Goal: Check status

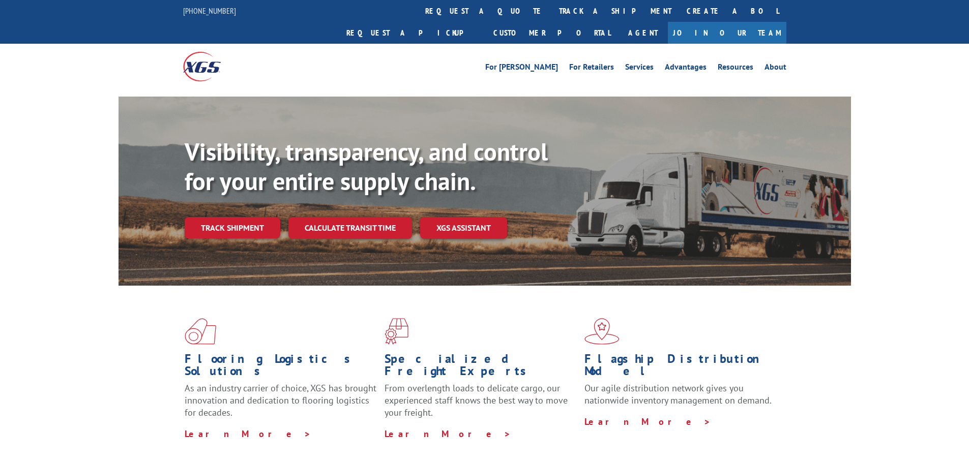
drag, startPoint x: 458, startPoint y: 6, endPoint x: 469, endPoint y: 16, distance: 15.5
click at [551, 6] on link "track a shipment" at bounding box center [615, 11] width 128 height 22
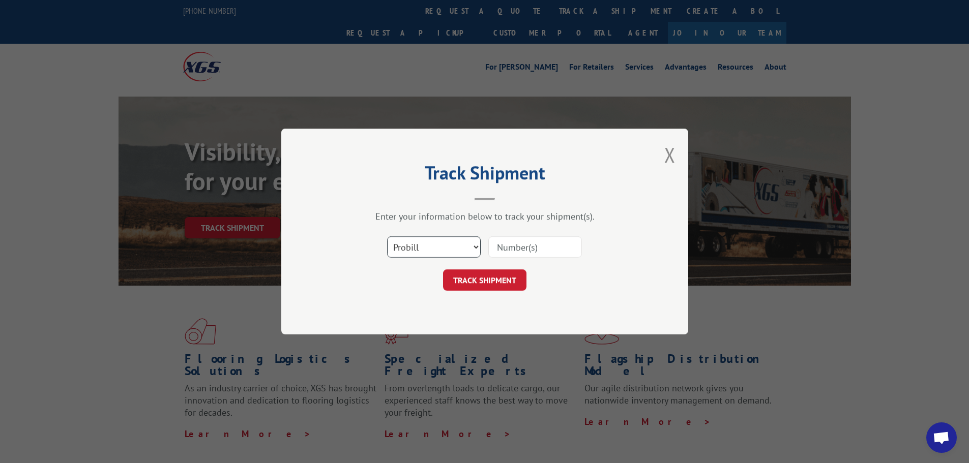
click at [411, 252] on select "Select category... Probill BOL PO" at bounding box center [434, 246] width 94 height 21
select select "bol"
click at [387, 236] on select "Select category... Probill BOL PO" at bounding box center [434, 246] width 94 height 21
click at [538, 248] on input at bounding box center [535, 246] width 94 height 21
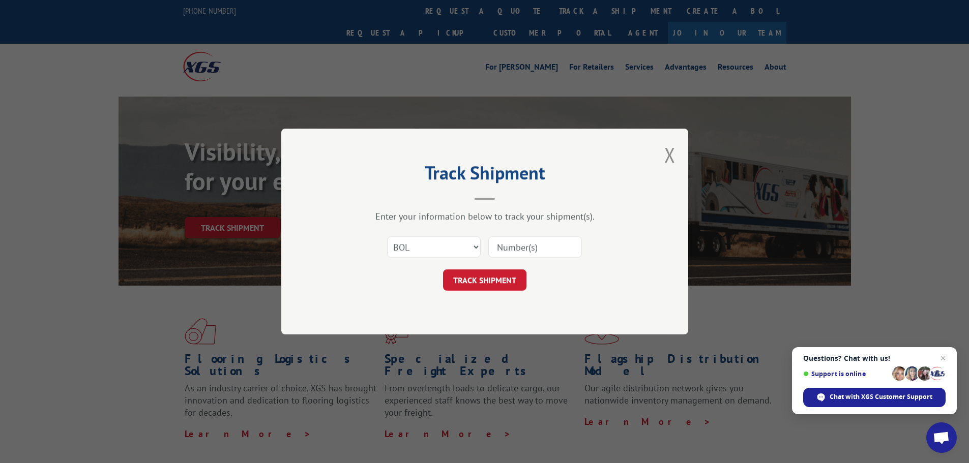
paste input "5513742"
type input "5513742"
click at [481, 283] on button "TRACK SHIPMENT" at bounding box center [484, 280] width 83 height 21
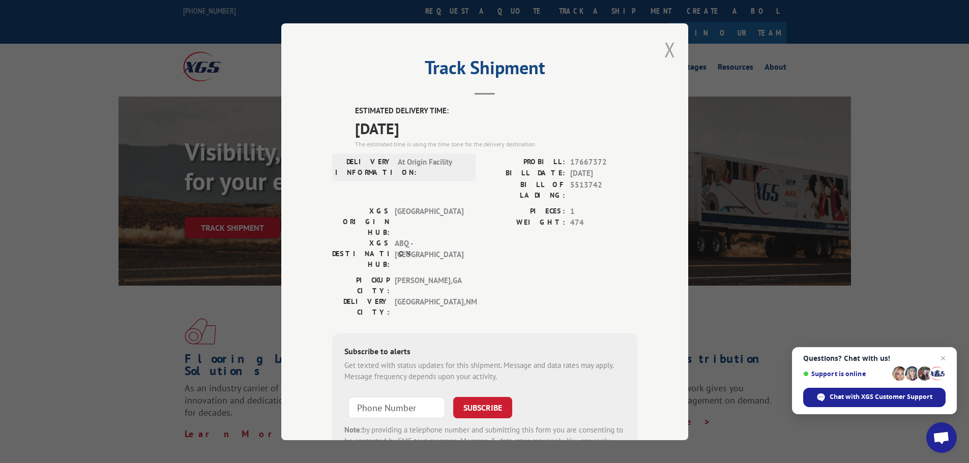
click at [669, 48] on button "Close modal" at bounding box center [669, 49] width 11 height 27
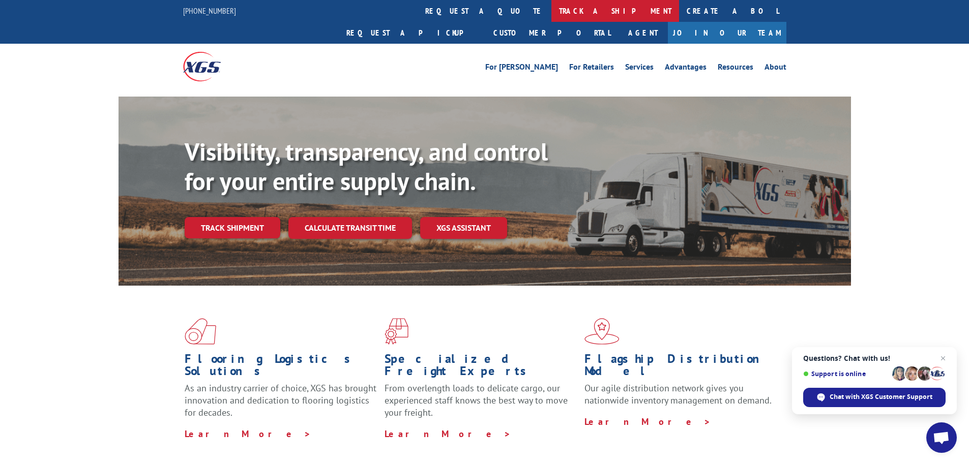
click at [551, 18] on link "track a shipment" at bounding box center [615, 11] width 128 height 22
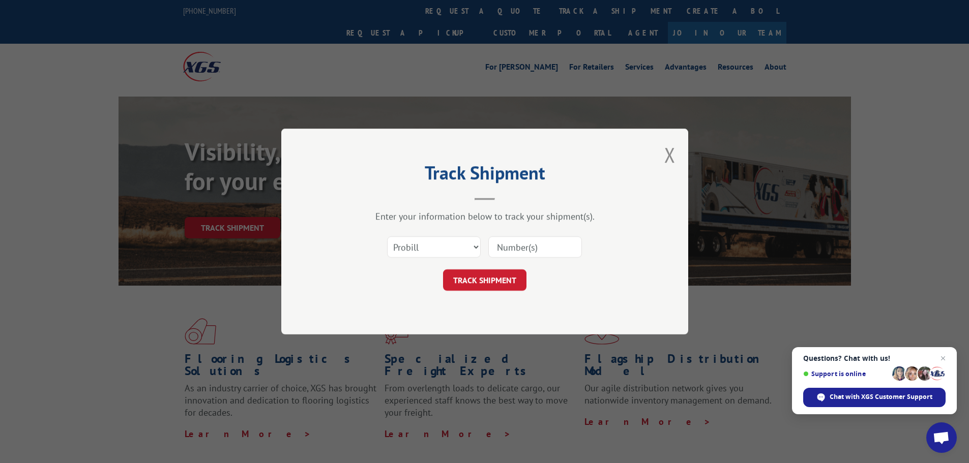
click at [425, 236] on div "Select category... Probill BOL PO" at bounding box center [434, 246] width 93 height 23
drag, startPoint x: 411, startPoint y: 250, endPoint x: 414, endPoint y: 257, distance: 7.7
click at [411, 250] on select "Select category... Probill BOL PO" at bounding box center [434, 246] width 94 height 21
select select "bol"
click at [387, 236] on select "Select category... Probill BOL PO" at bounding box center [434, 246] width 94 height 21
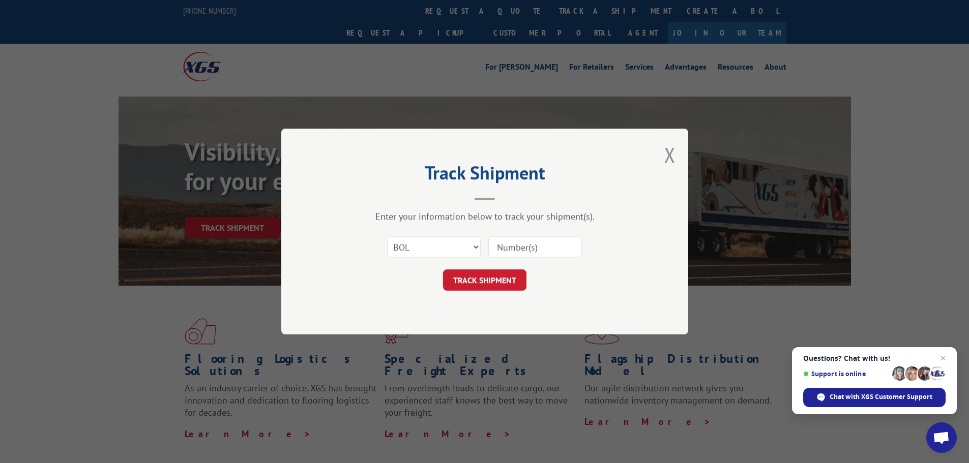
click at [550, 254] on input at bounding box center [535, 246] width 94 height 21
paste input "7061061"
type input "7061061"
drag, startPoint x: 481, startPoint y: 277, endPoint x: 512, endPoint y: 285, distance: 31.5
click at [481, 277] on button "TRACK SHIPMENT" at bounding box center [484, 280] width 83 height 21
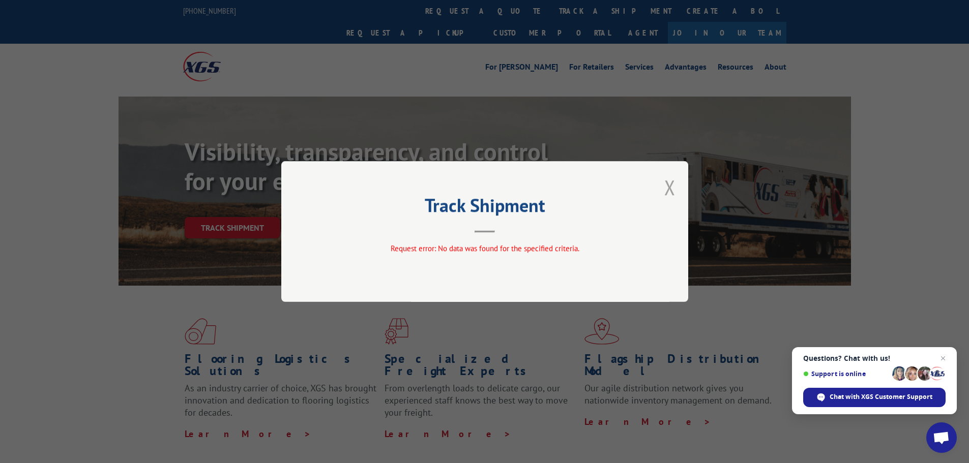
click at [669, 187] on button "Close modal" at bounding box center [669, 187] width 11 height 27
